Goal: Transaction & Acquisition: Book appointment/travel/reservation

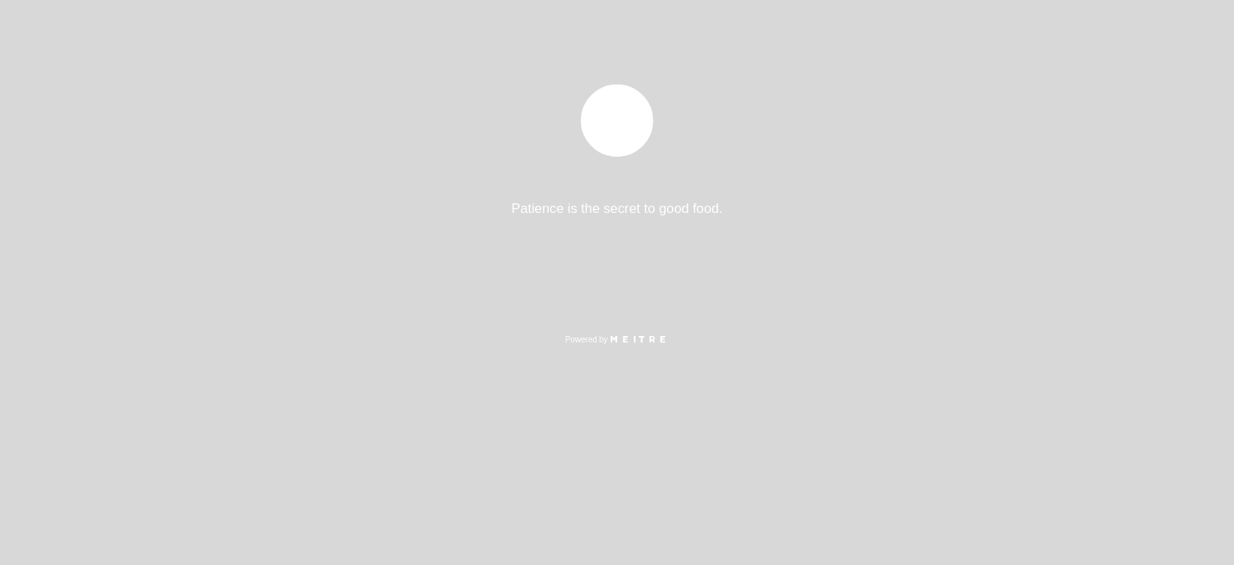
select select "es"
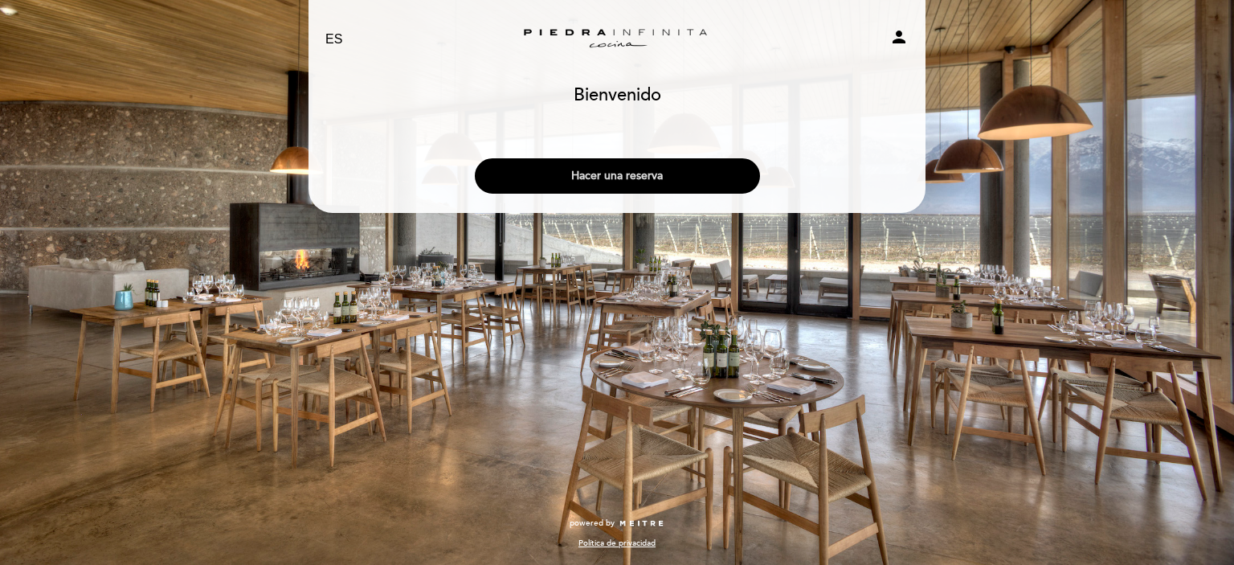
click at [694, 163] on button "Hacer una reserva" at bounding box center [617, 175] width 285 height 35
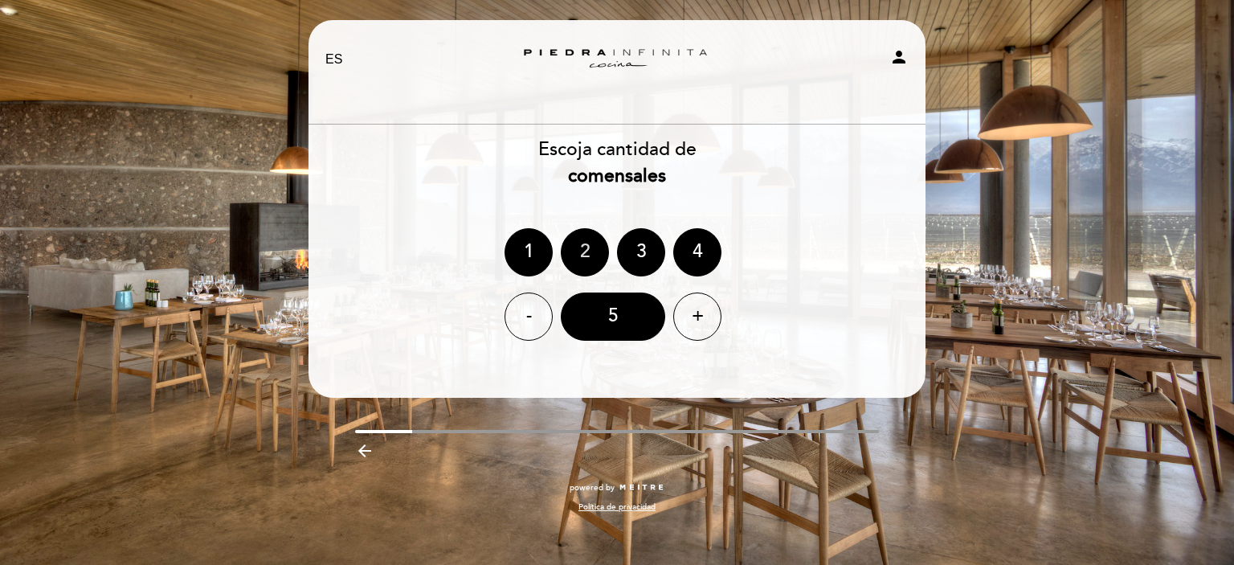
click at [588, 268] on div "2" at bounding box center [585, 252] width 48 height 48
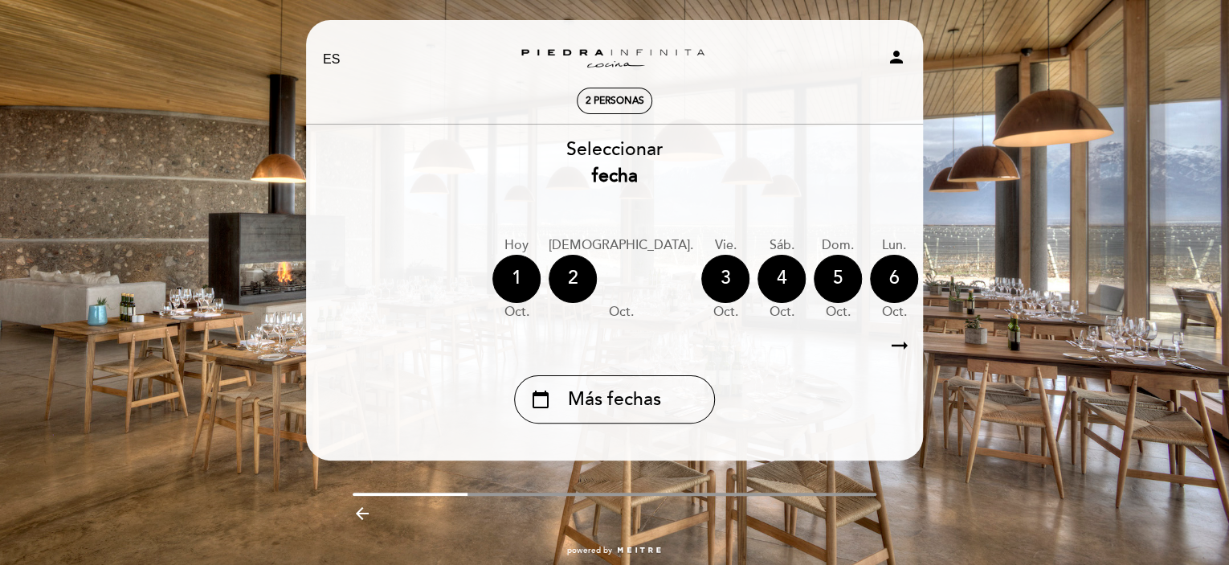
click at [906, 349] on icon "arrow_right_alt" at bounding box center [900, 346] width 24 height 35
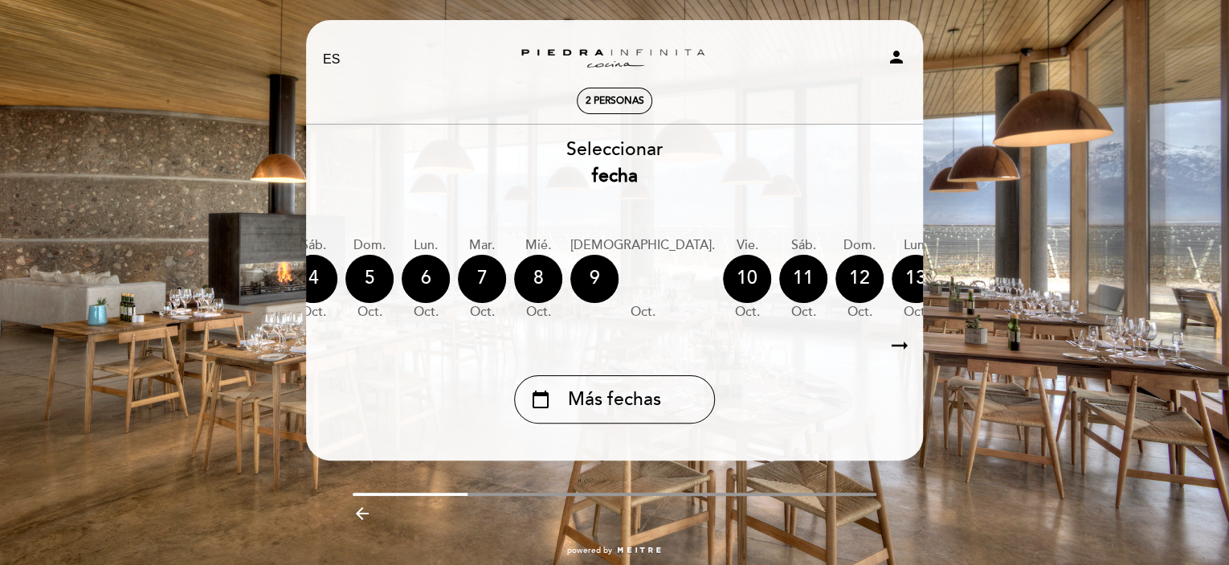
click at [1061, 278] on div "calendar_today" at bounding box center [1085, 279] width 48 height 48
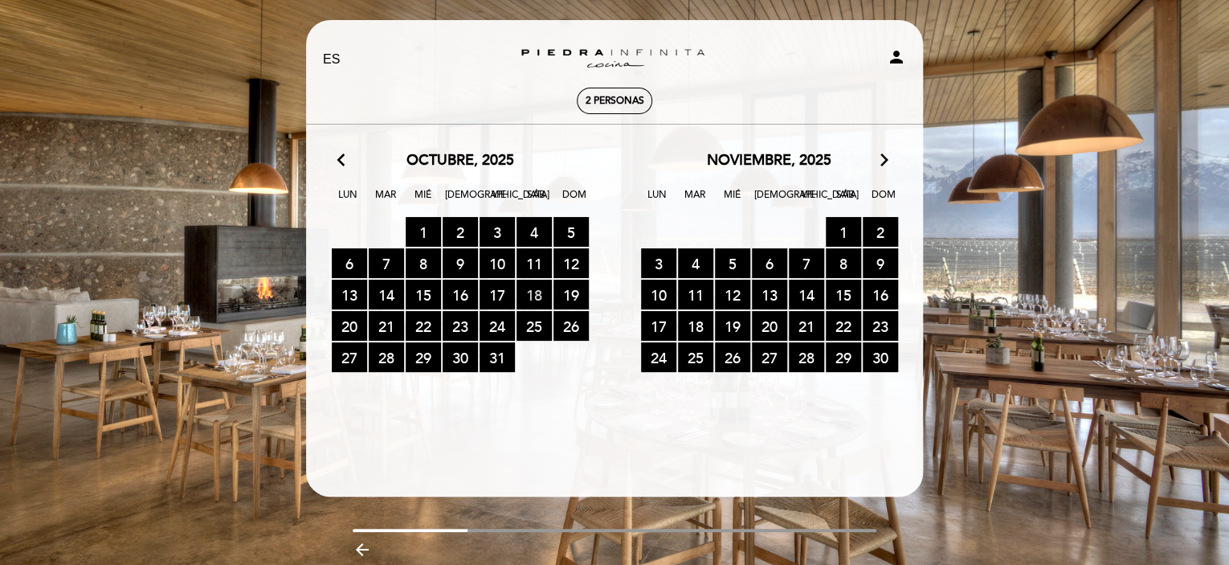
click at [543, 298] on span "18 RESERVAS DISPONIBLES" at bounding box center [534, 295] width 35 height 30
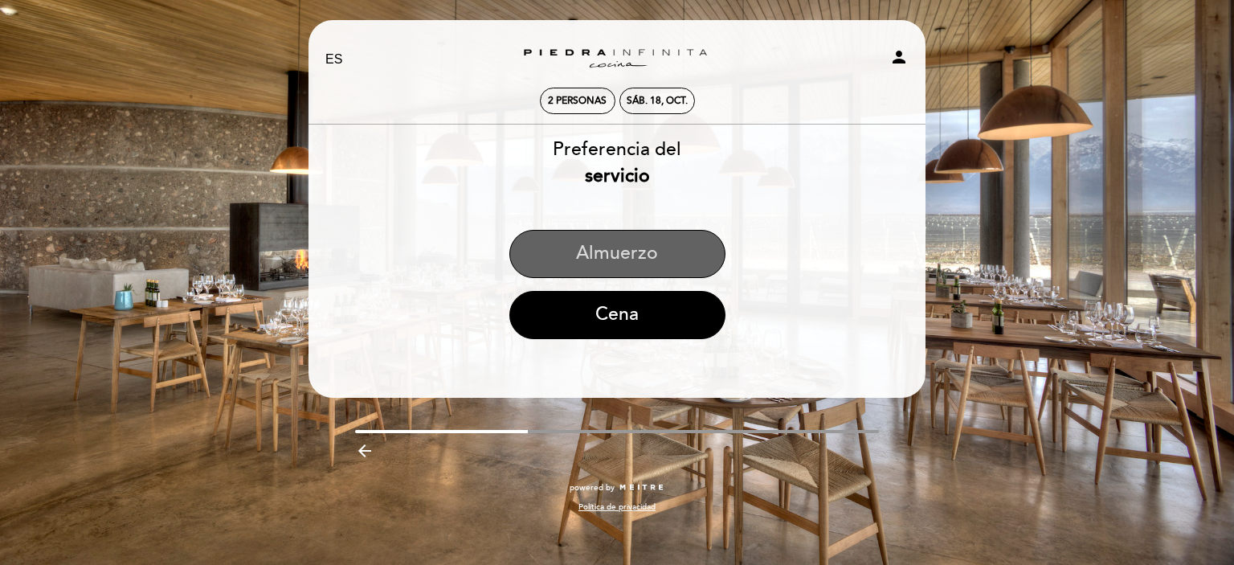
click at [689, 246] on button "Almuerzo" at bounding box center [617, 254] width 216 height 48
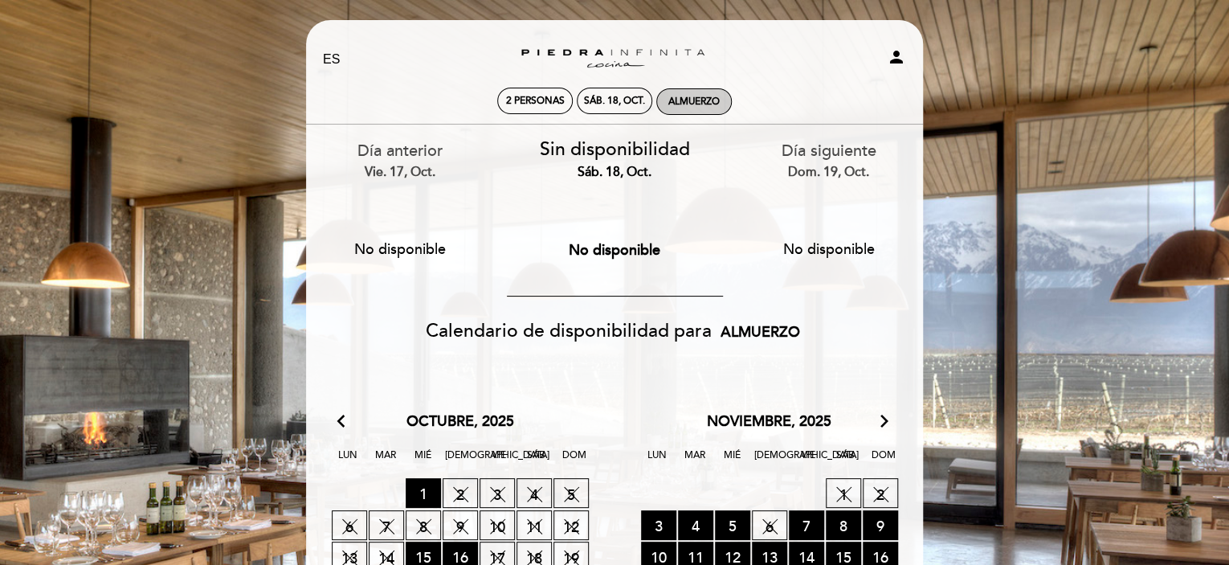
click at [694, 99] on div "Almuerzo" at bounding box center [694, 102] width 51 height 12
select select "? undefined:undefined ?"
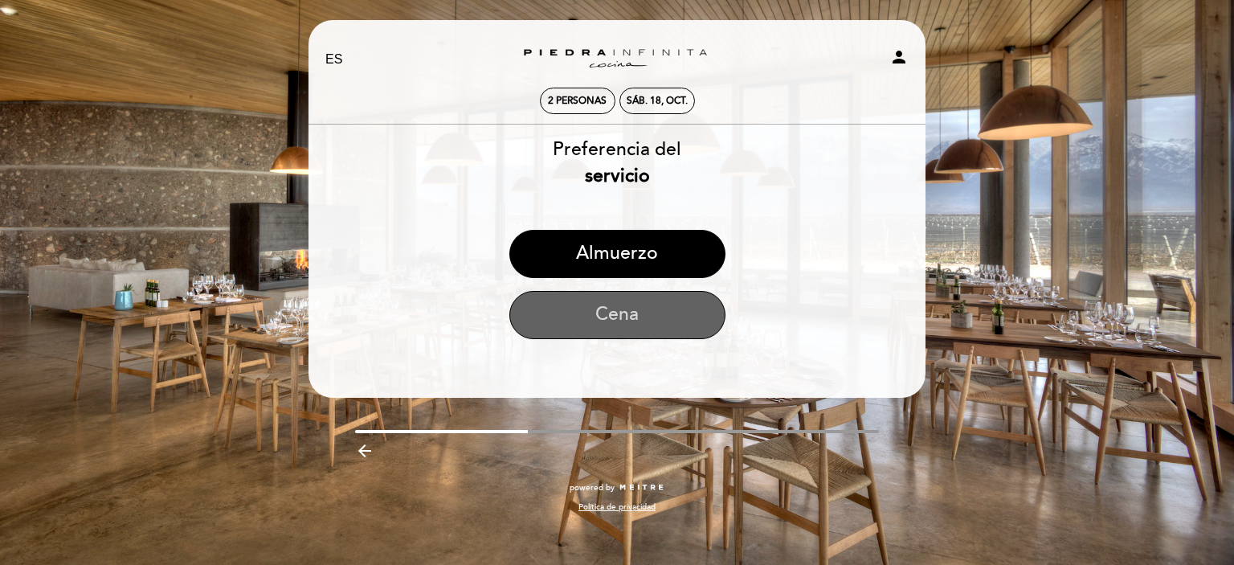
click at [659, 309] on button "Cena" at bounding box center [617, 315] width 216 height 48
